Goal: Check status: Check status

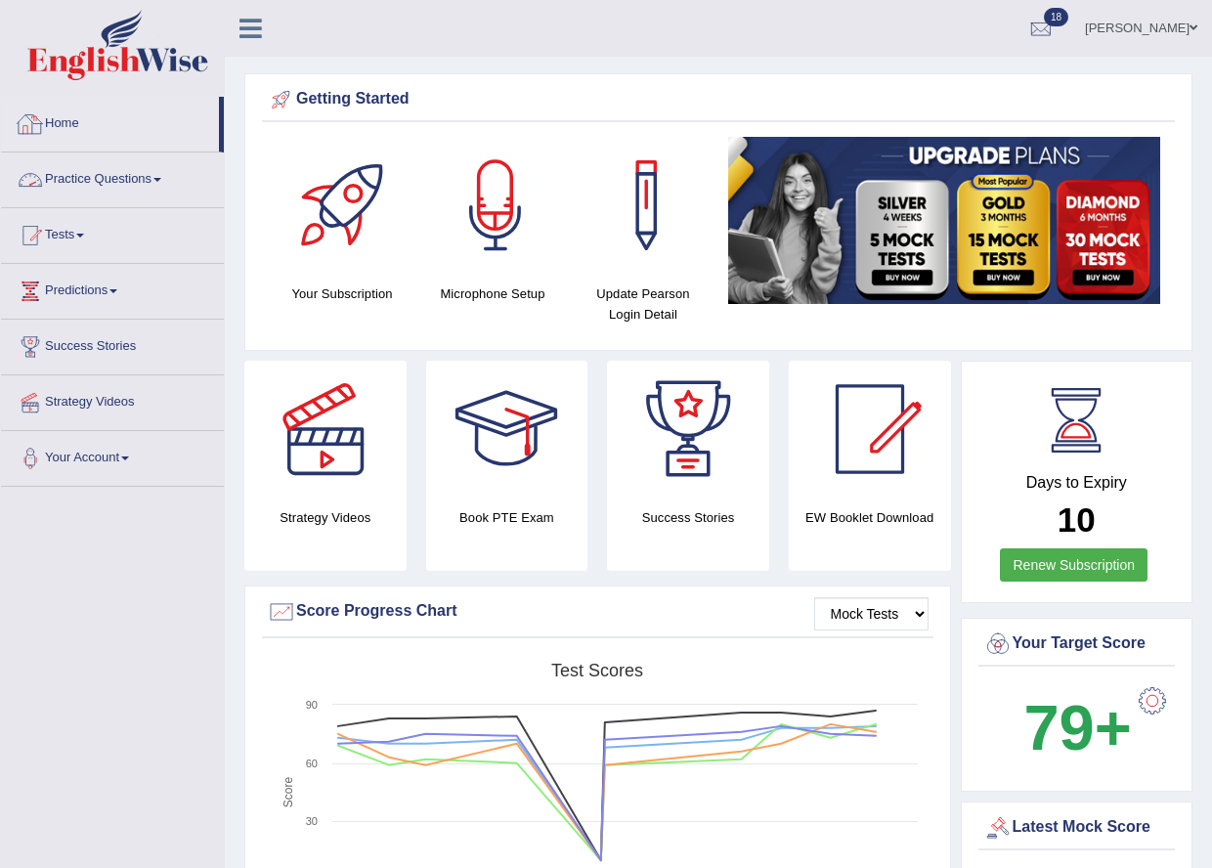
click at [85, 130] on link "Home" at bounding box center [110, 121] width 218 height 49
click at [72, 117] on link "Home" at bounding box center [110, 121] width 218 height 49
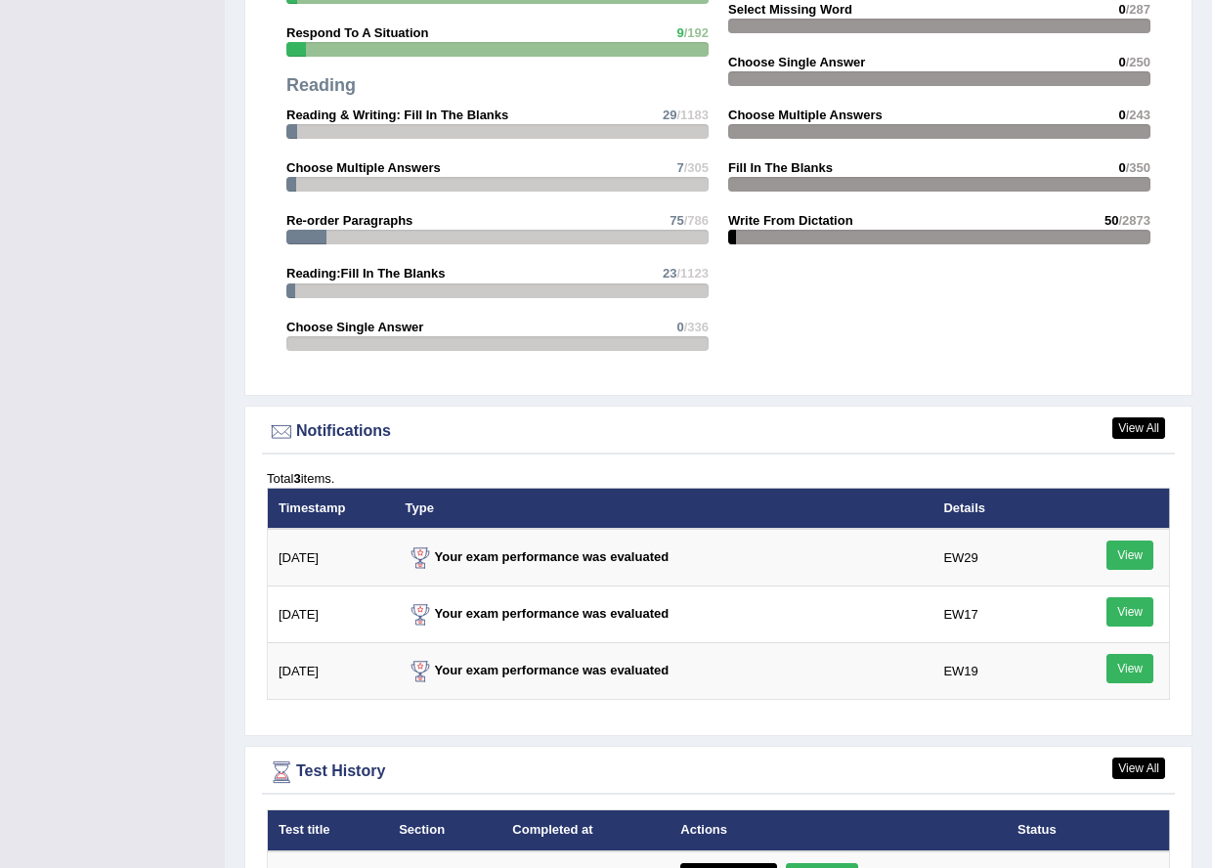
scroll to position [2268, 0]
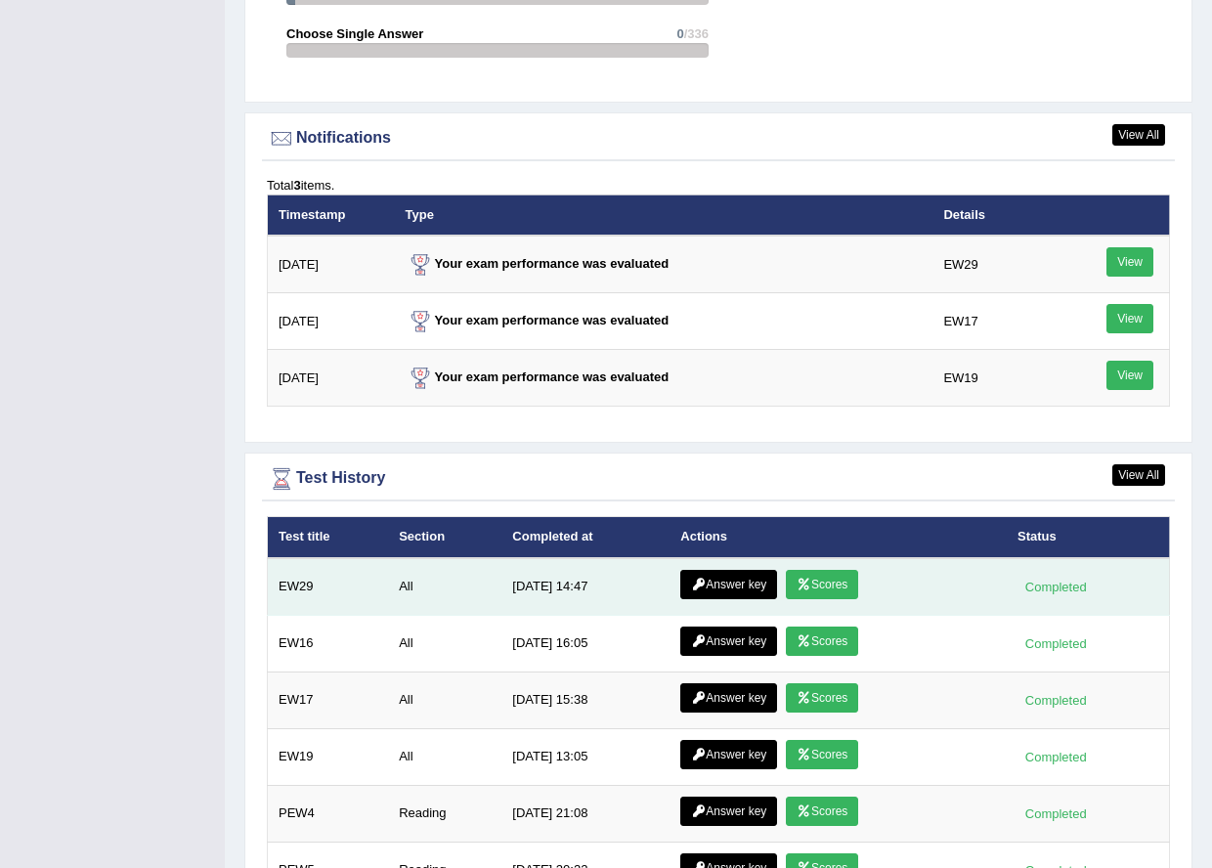
click at [753, 568] on td "Answer key Scores" at bounding box center [837, 587] width 337 height 58
click at [713, 583] on link "Answer key" at bounding box center [728, 584] width 97 height 29
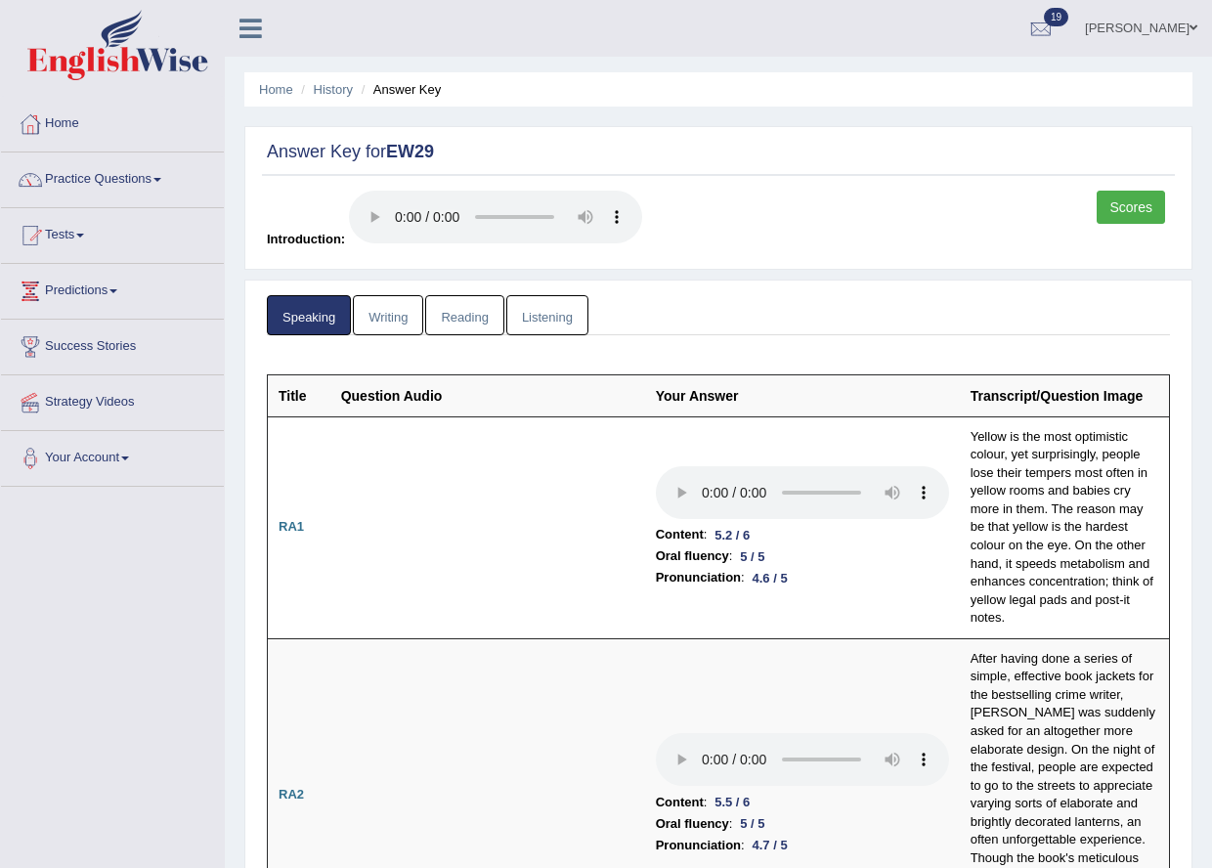
click at [1127, 197] on link "Scores" at bounding box center [1130, 207] width 68 height 33
click at [378, 311] on link "Writing" at bounding box center [388, 315] width 70 height 40
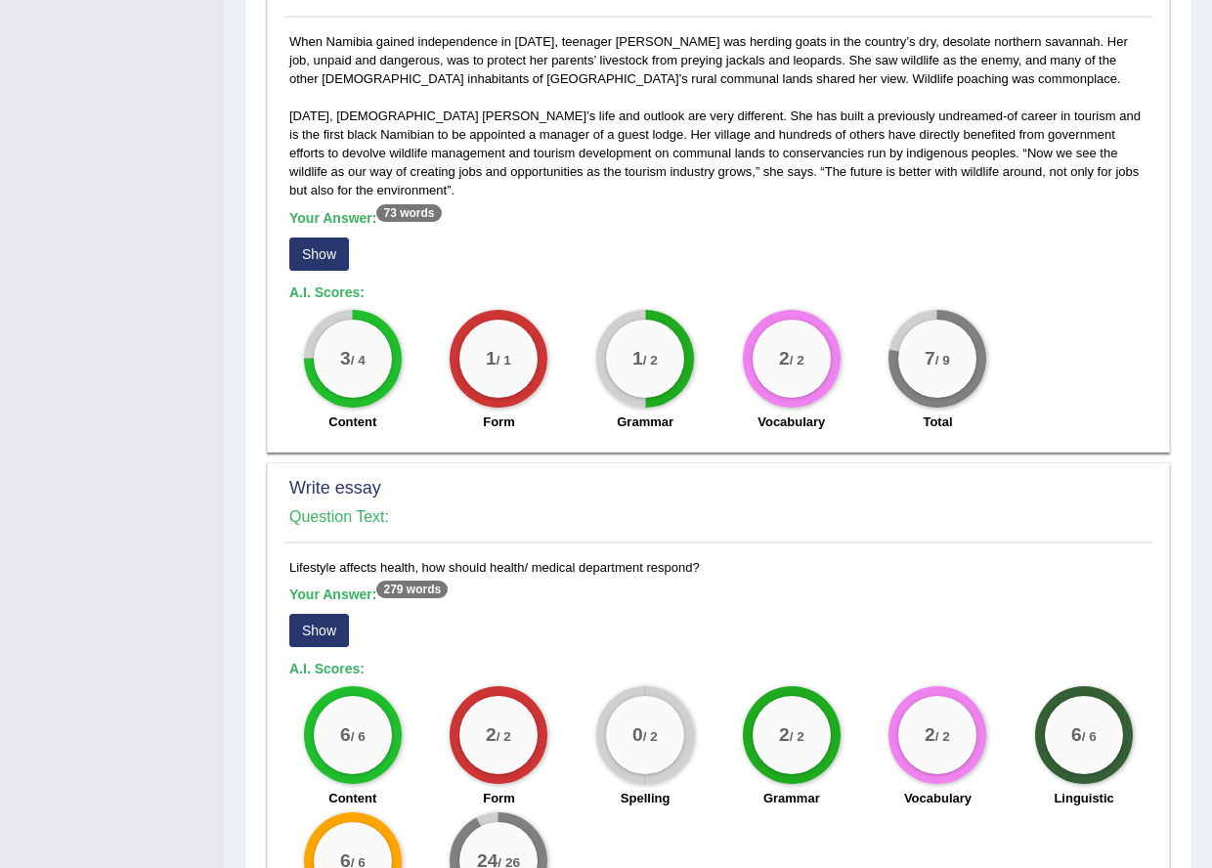
scroll to position [1173, 0]
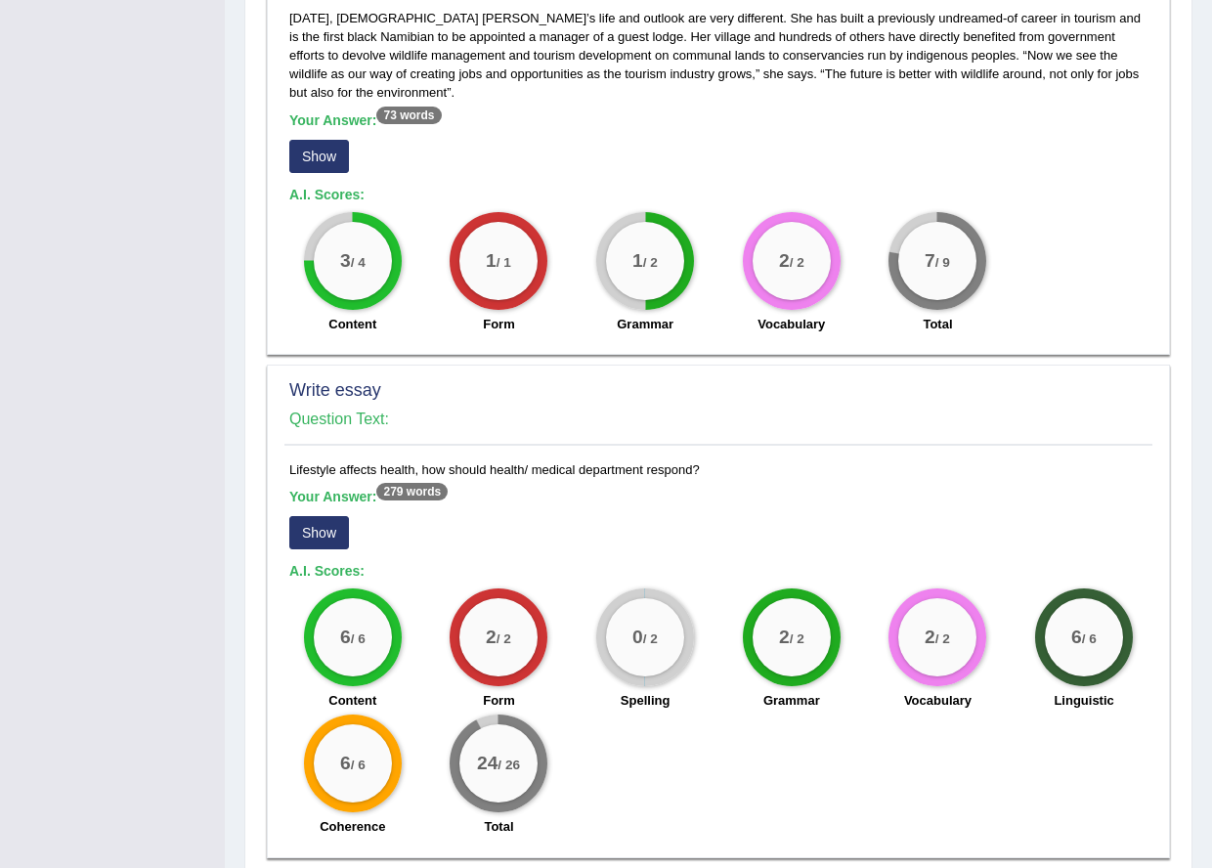
click at [296, 516] on button "Show" at bounding box center [319, 532] width 60 height 33
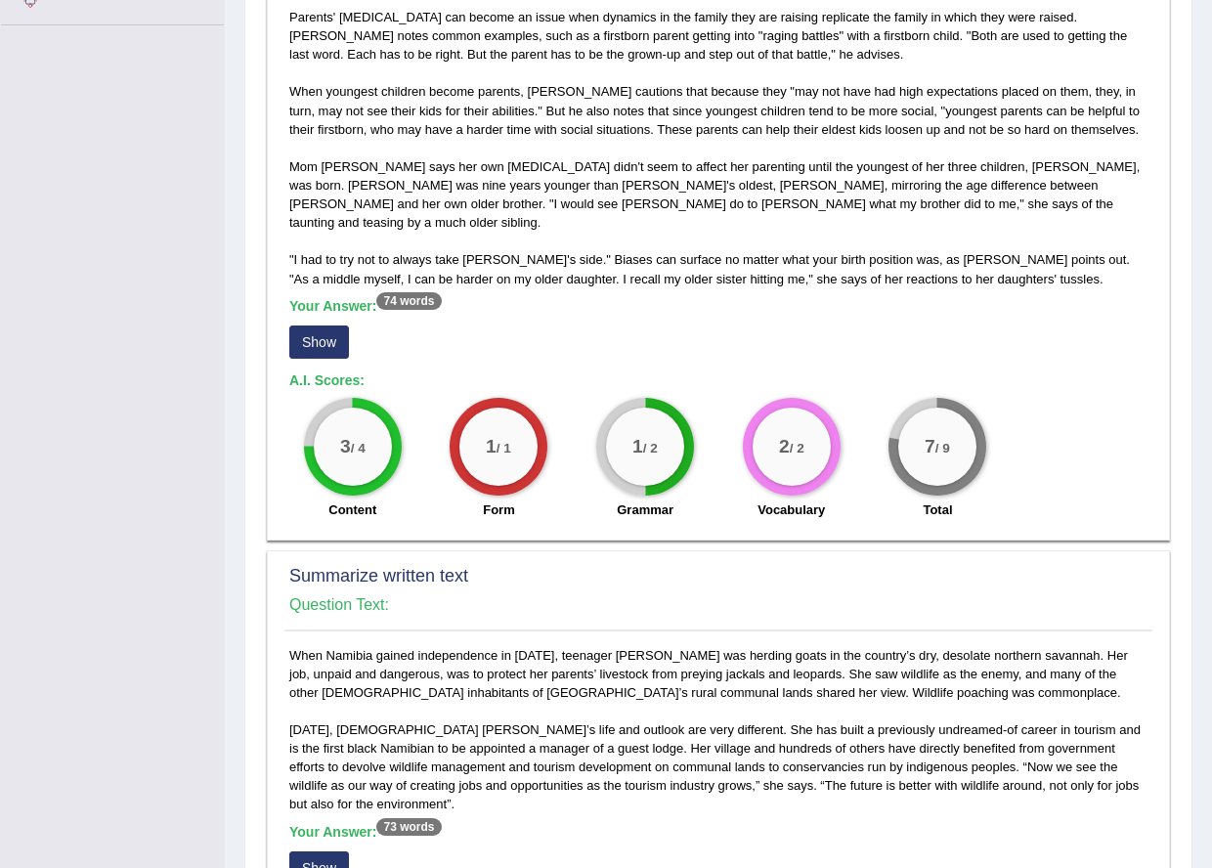
scroll to position [0, 0]
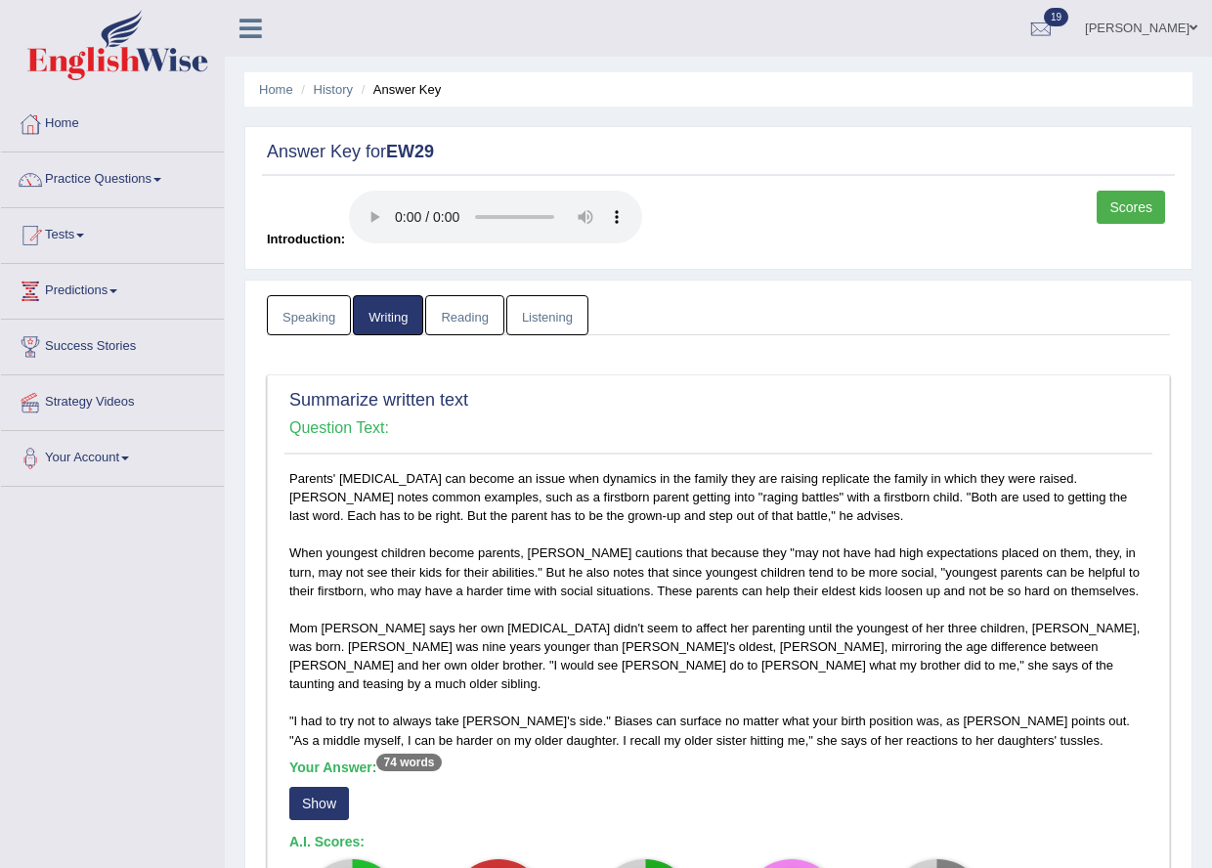
click at [459, 315] on link "Reading" at bounding box center [464, 315] width 78 height 40
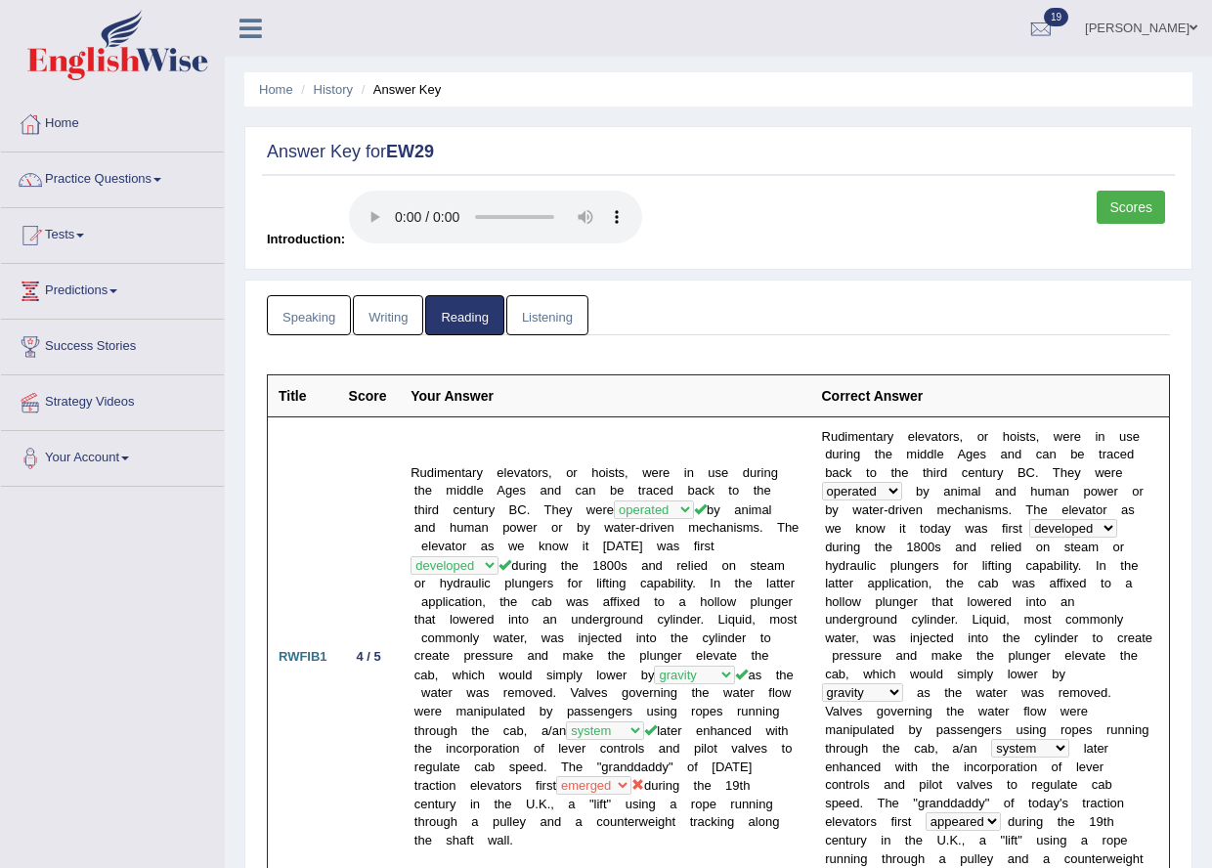
click at [553, 305] on link "Listening" at bounding box center [547, 315] width 82 height 40
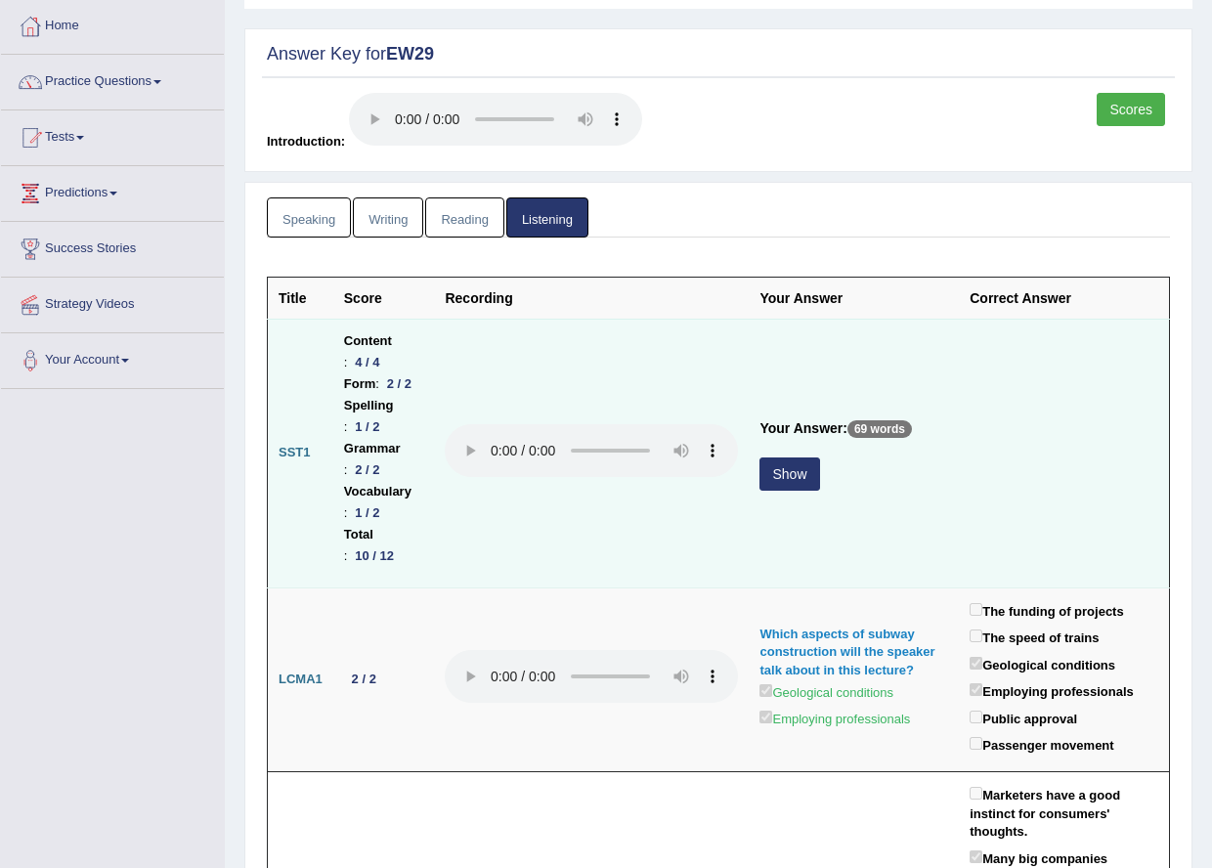
scroll to position [195, 0]
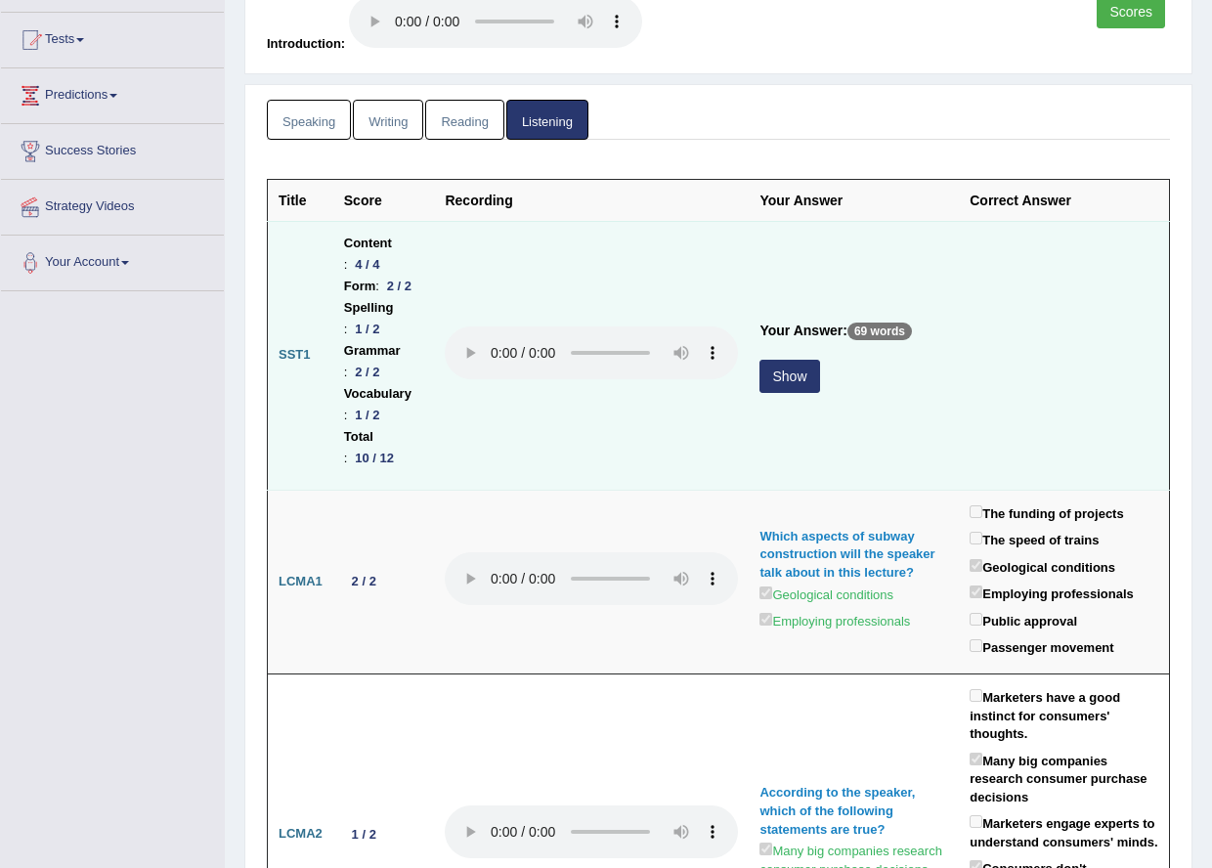
click at [819, 360] on button "Show" at bounding box center [789, 376] width 60 height 33
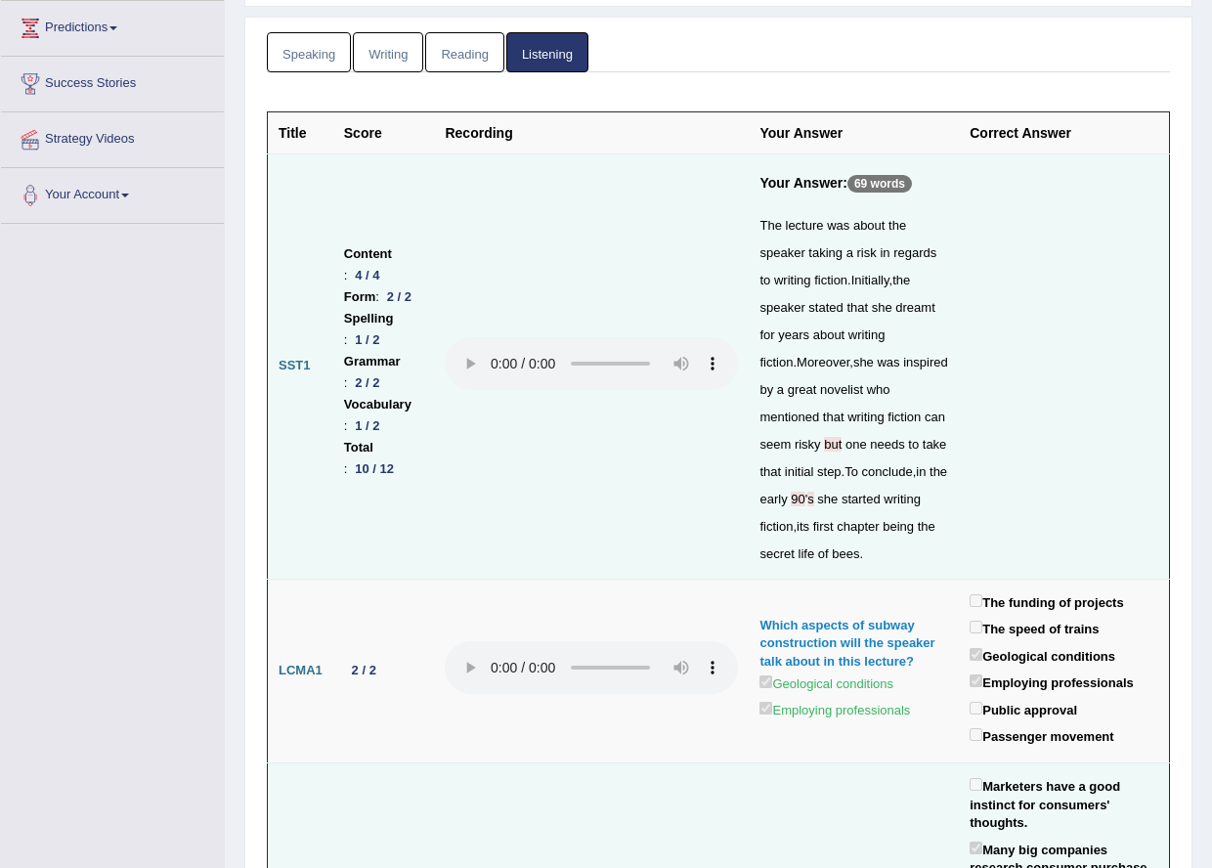
scroll to position [0, 0]
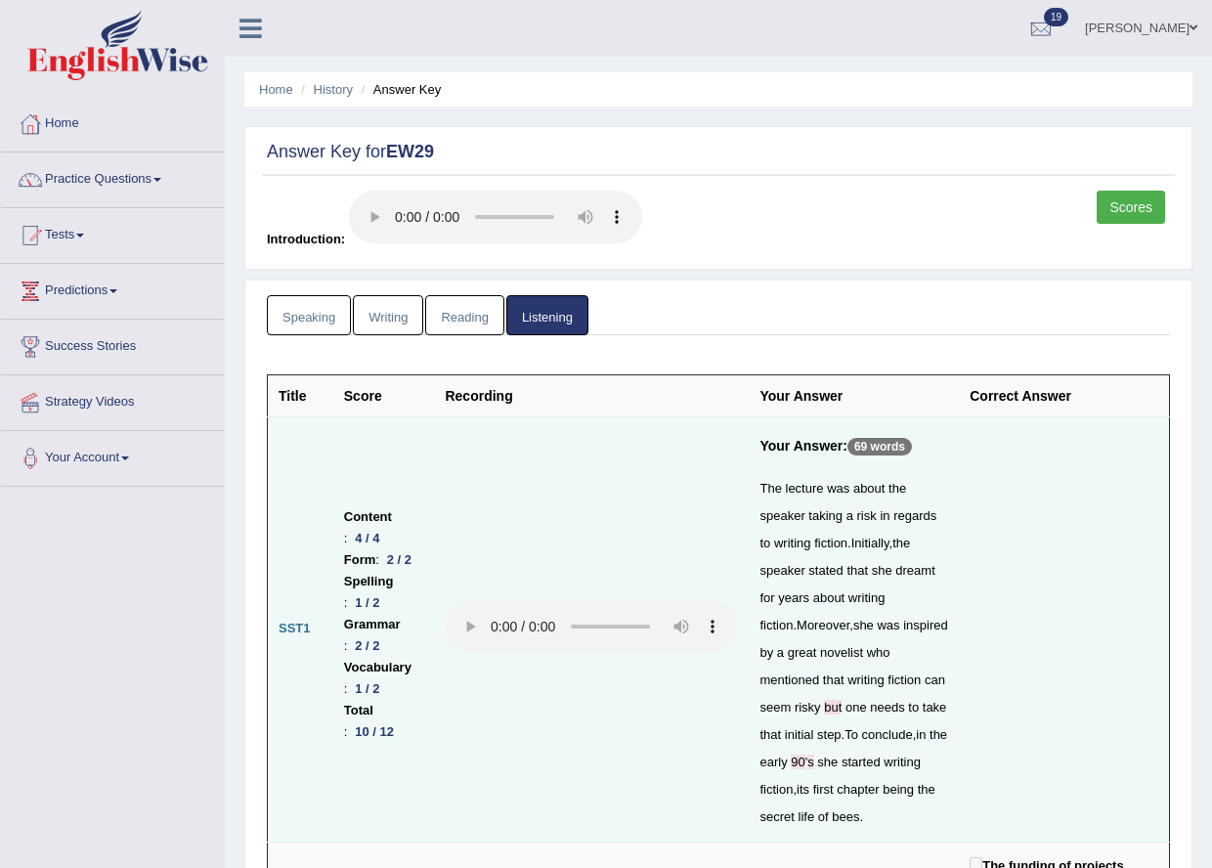
click at [1110, 207] on link "Scores" at bounding box center [1130, 207] width 68 height 33
